Goal: Book appointment/travel/reservation

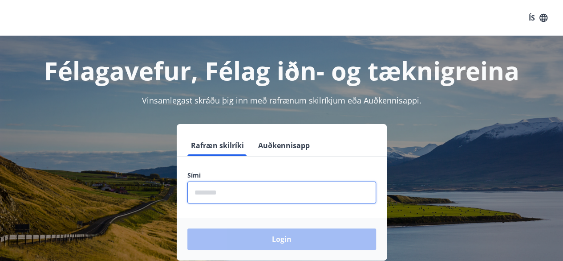
click at [241, 188] on input "phone" at bounding box center [282, 192] width 189 height 22
type input "********"
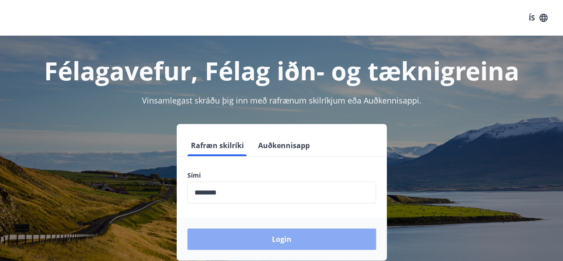
click at [279, 244] on button "Login" at bounding box center [282, 238] width 189 height 21
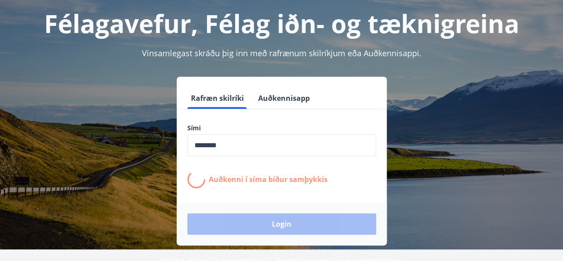
scroll to position [49, 0]
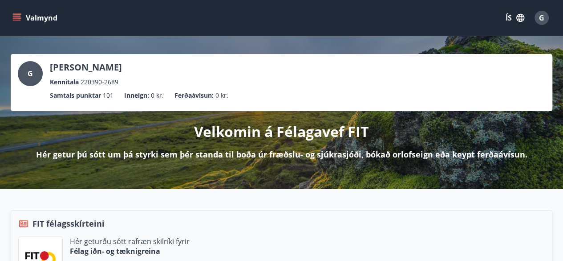
click at [34, 19] on button "Valmynd" at bounding box center [36, 18] width 50 height 16
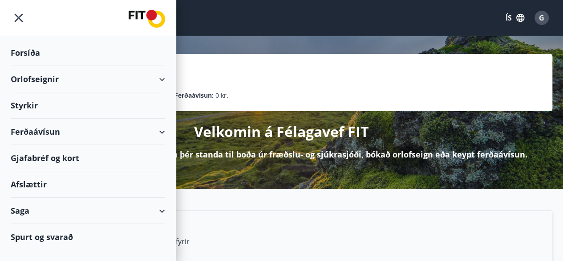
click at [57, 76] on div "Orlofseignir" at bounding box center [88, 79] width 155 height 26
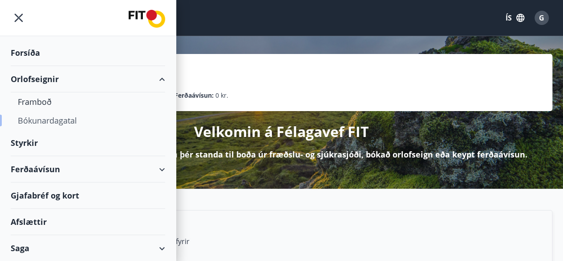
click at [49, 122] on div "Bókunardagatal" at bounding box center [88, 120] width 140 height 19
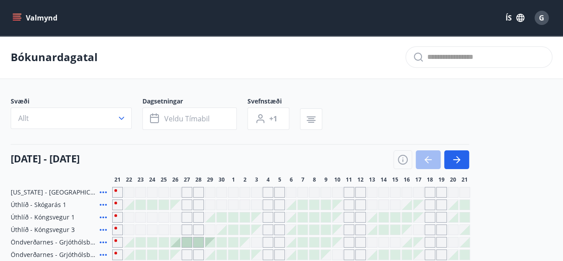
click at [121, 114] on icon "button" at bounding box center [121, 118] width 9 height 9
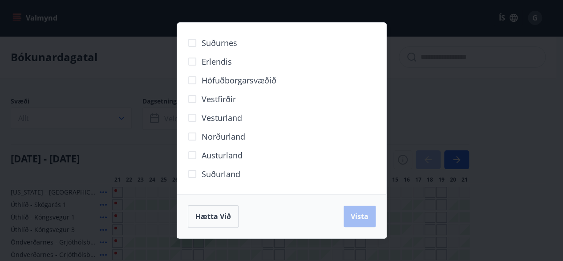
scroll to position [35, 0]
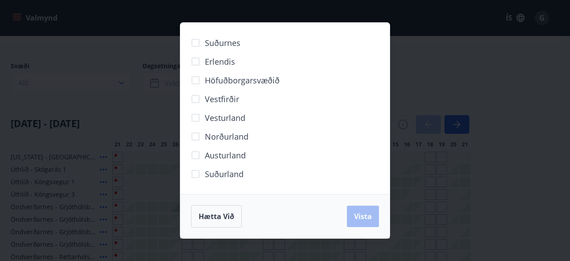
click at [228, 137] on span "Norðurland" at bounding box center [227, 137] width 44 height 12
click at [366, 210] on button "Vista" at bounding box center [363, 215] width 32 height 21
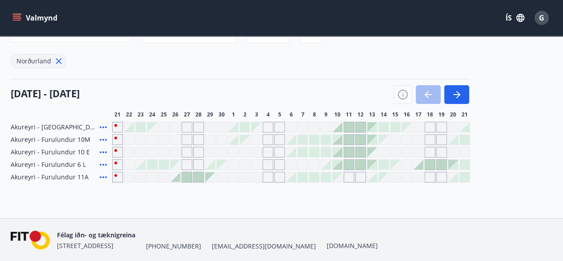
scroll to position [88, 0]
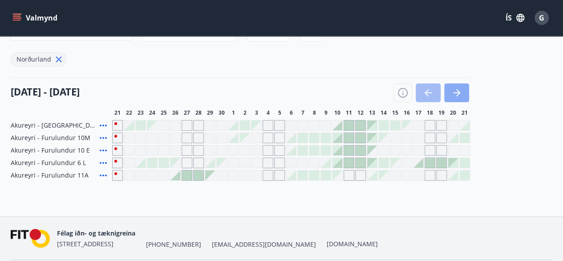
click at [466, 90] on button "button" at bounding box center [457, 92] width 25 height 19
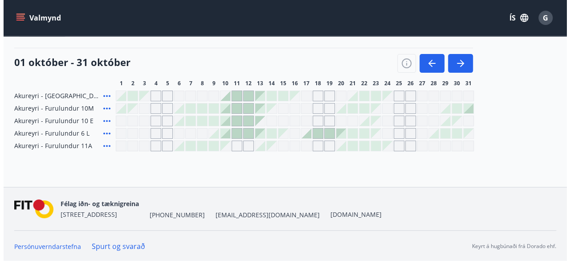
scroll to position [117, 0]
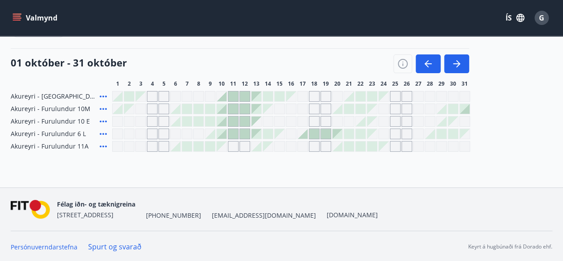
click at [461, 147] on div "Gráir dagar eru ekki bókanlegir" at bounding box center [465, 146] width 11 height 11
click at [491, 101] on div "Akureyri - Smárahlíð 16 E Akureyri - Furulundur 10M [GEOGRAPHIC_DATA] - Furulun…" at bounding box center [282, 121] width 542 height 61
click at [467, 108] on div at bounding box center [465, 109] width 10 height 10
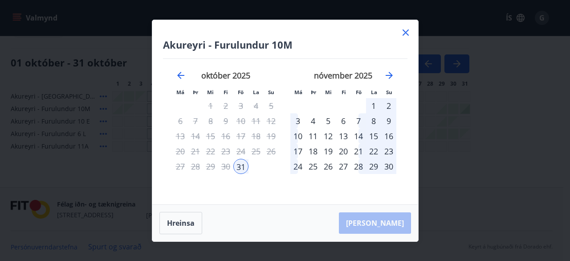
click at [388, 106] on div "2" at bounding box center [388, 105] width 15 height 15
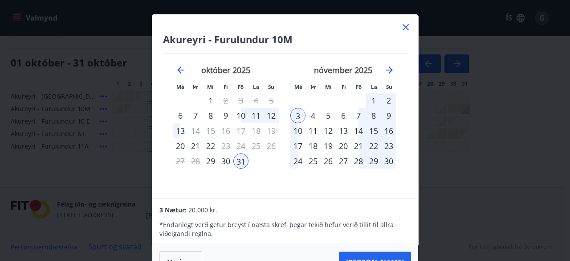
click at [389, 97] on div "2" at bounding box center [388, 100] width 15 height 15
click at [405, 24] on icon at bounding box center [405, 27] width 11 height 11
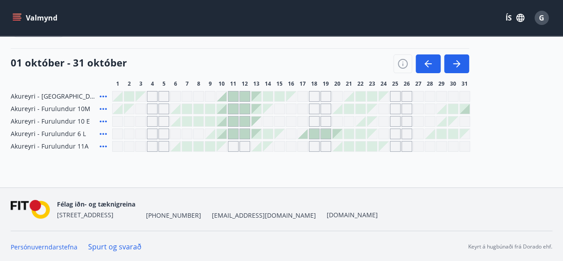
click at [467, 107] on div at bounding box center [465, 109] width 10 height 10
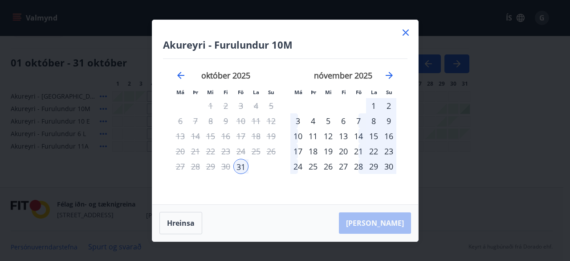
click at [387, 103] on div "2" at bounding box center [388, 105] width 15 height 15
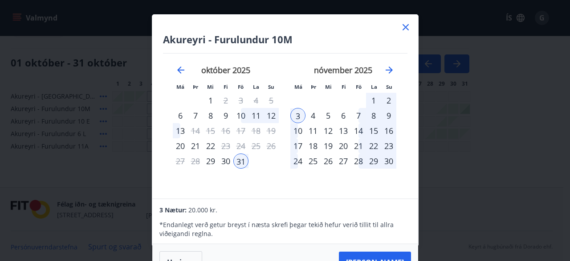
click at [386, 99] on div "2" at bounding box center [388, 100] width 15 height 15
click at [371, 97] on div "1" at bounding box center [373, 100] width 15 height 15
click at [389, 94] on div "2" at bounding box center [388, 100] width 15 height 15
click at [389, 98] on div "2" at bounding box center [388, 100] width 15 height 15
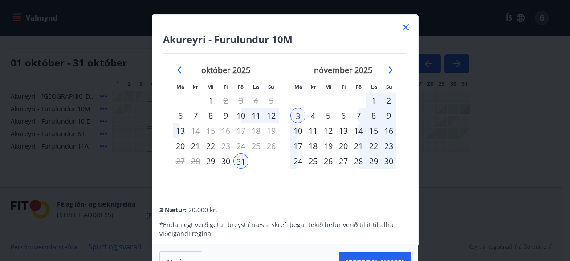
click at [389, 98] on div "2" at bounding box center [388, 100] width 15 height 15
click at [386, 114] on div "9" at bounding box center [388, 115] width 15 height 15
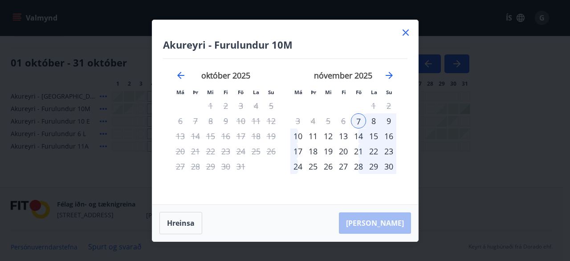
click at [406, 30] on icon at bounding box center [405, 32] width 11 height 11
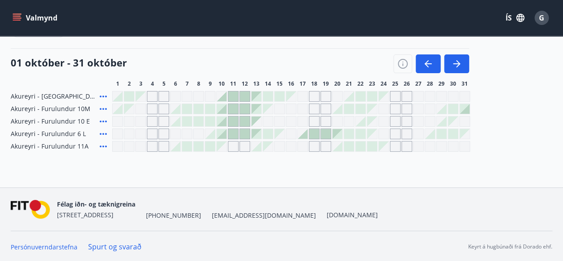
click at [467, 108] on div at bounding box center [465, 109] width 10 height 10
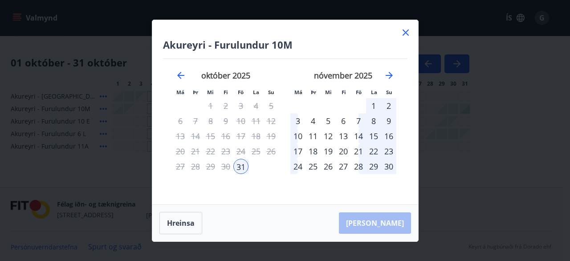
click at [375, 104] on div "1" at bounding box center [373, 105] width 15 height 15
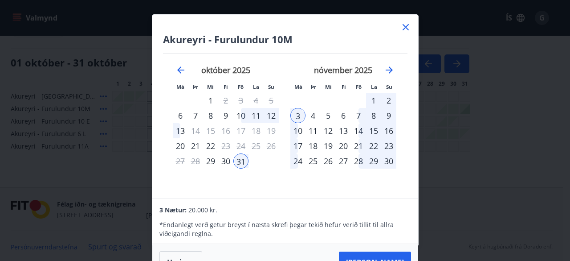
click at [405, 23] on icon at bounding box center [405, 27] width 11 height 11
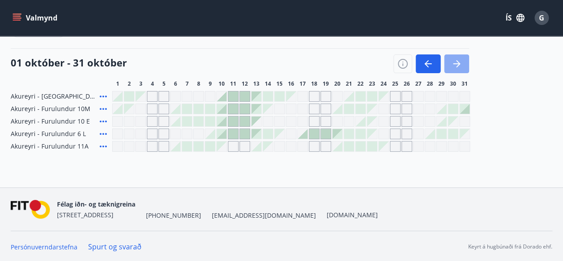
click at [460, 59] on icon "button" at bounding box center [457, 63] width 11 height 11
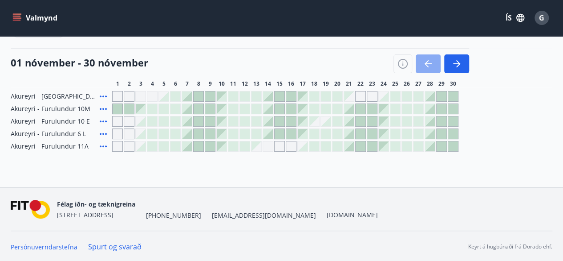
click at [430, 59] on icon "button" at bounding box center [428, 63] width 11 height 11
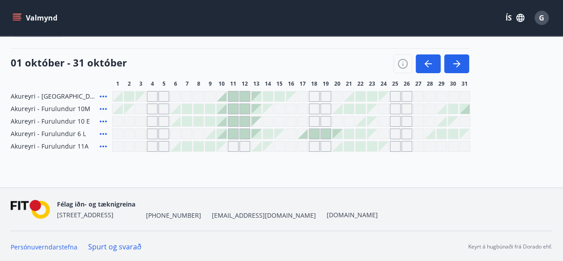
click at [465, 108] on div at bounding box center [465, 109] width 10 height 10
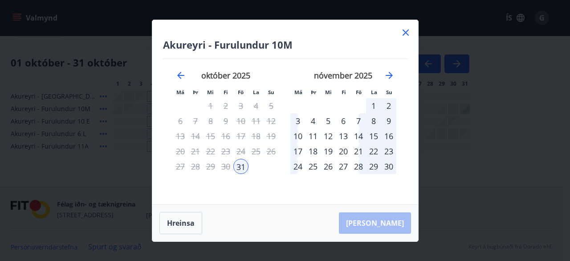
click at [390, 104] on div "2" at bounding box center [388, 105] width 15 height 15
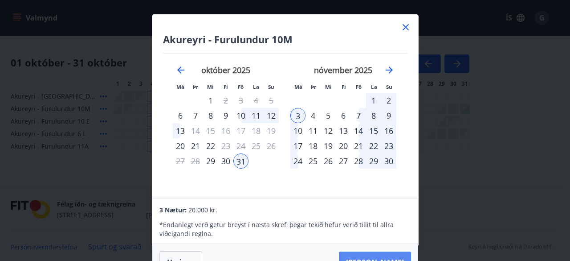
click at [383, 253] on button "[PERSON_NAME]" at bounding box center [375, 261] width 72 height 21
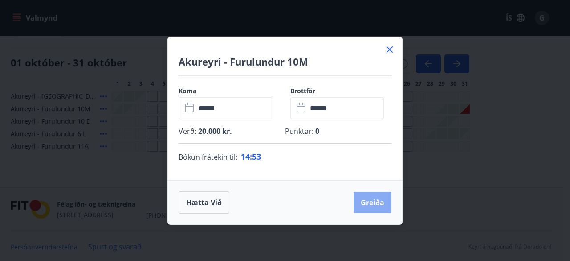
click at [370, 200] on button "Greiða" at bounding box center [373, 202] width 38 height 21
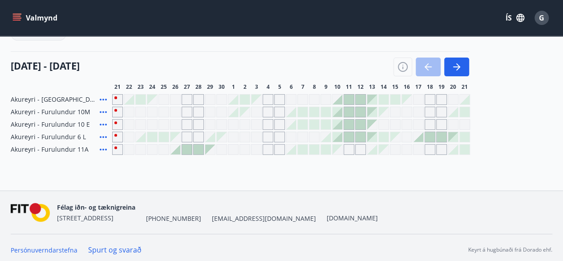
scroll to position [109, 0]
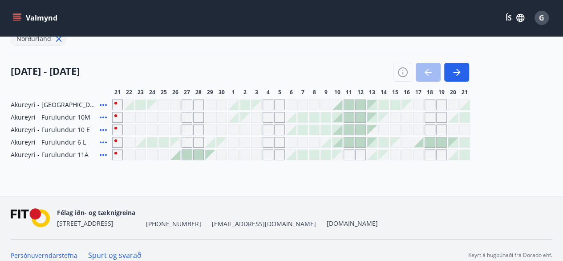
click at [514, 131] on div "Akureyri - Smárahlíð 16 E [GEOGRAPHIC_DATA] - Furulundur 10M [GEOGRAPHIC_DATA] …" at bounding box center [282, 129] width 542 height 61
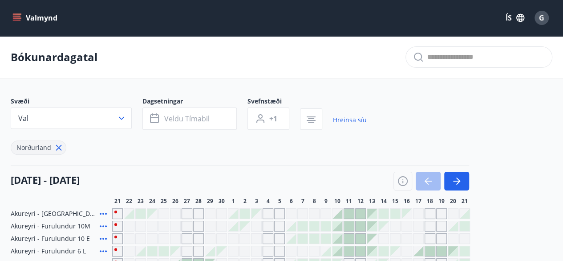
scroll to position [118, 0]
